Goal: Information Seeking & Learning: Learn about a topic

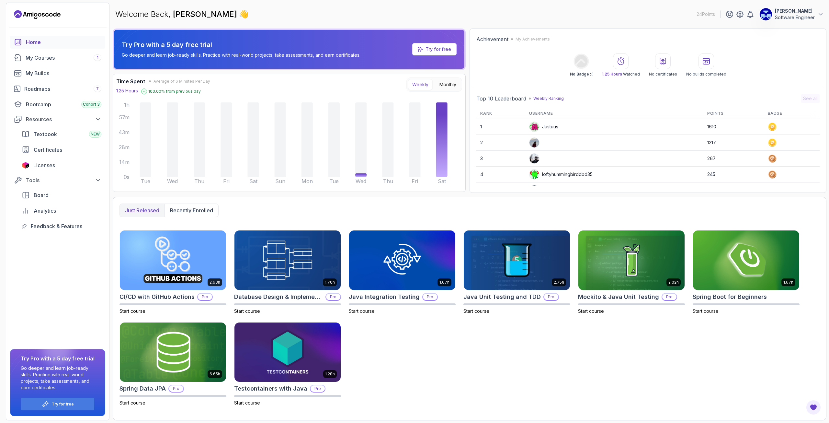
click at [708, 13] on p "24 Points" at bounding box center [706, 14] width 18 height 6
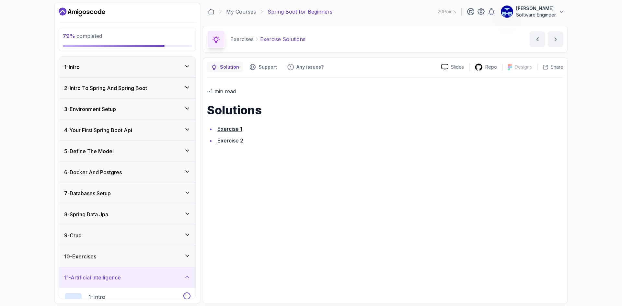
scroll to position [201, 0]
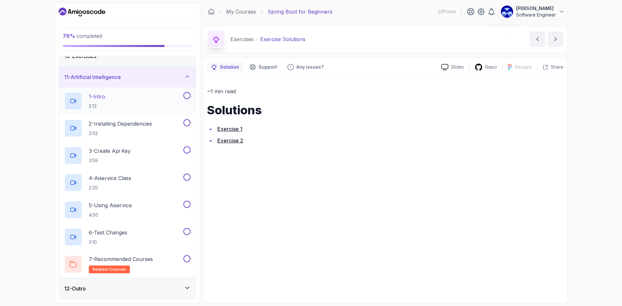
click at [136, 105] on div "1 - Intro 2:13" at bounding box center [123, 101] width 118 height 18
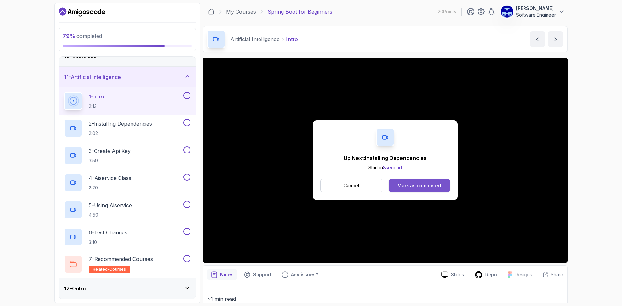
click at [409, 184] on div "Mark as completed" at bounding box center [419, 185] width 43 height 6
